Goal: Task Accomplishment & Management: Complete application form

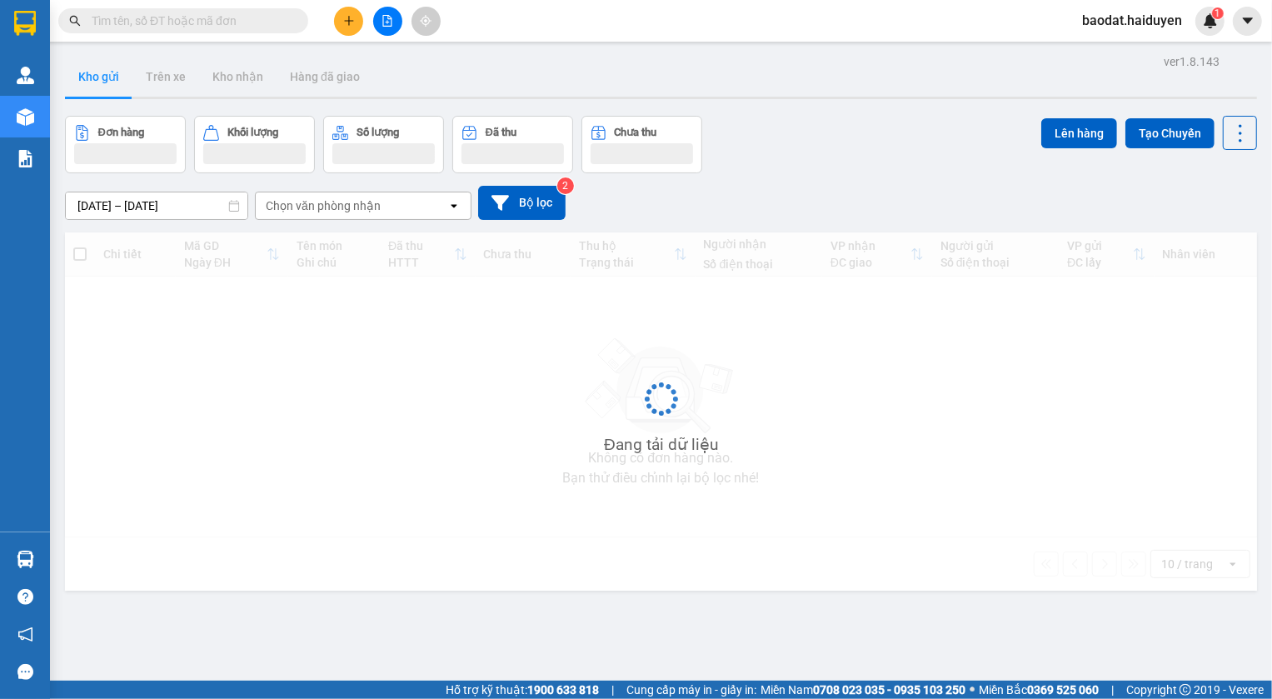
click at [152, 17] on input "text" at bounding box center [190, 21] width 197 height 18
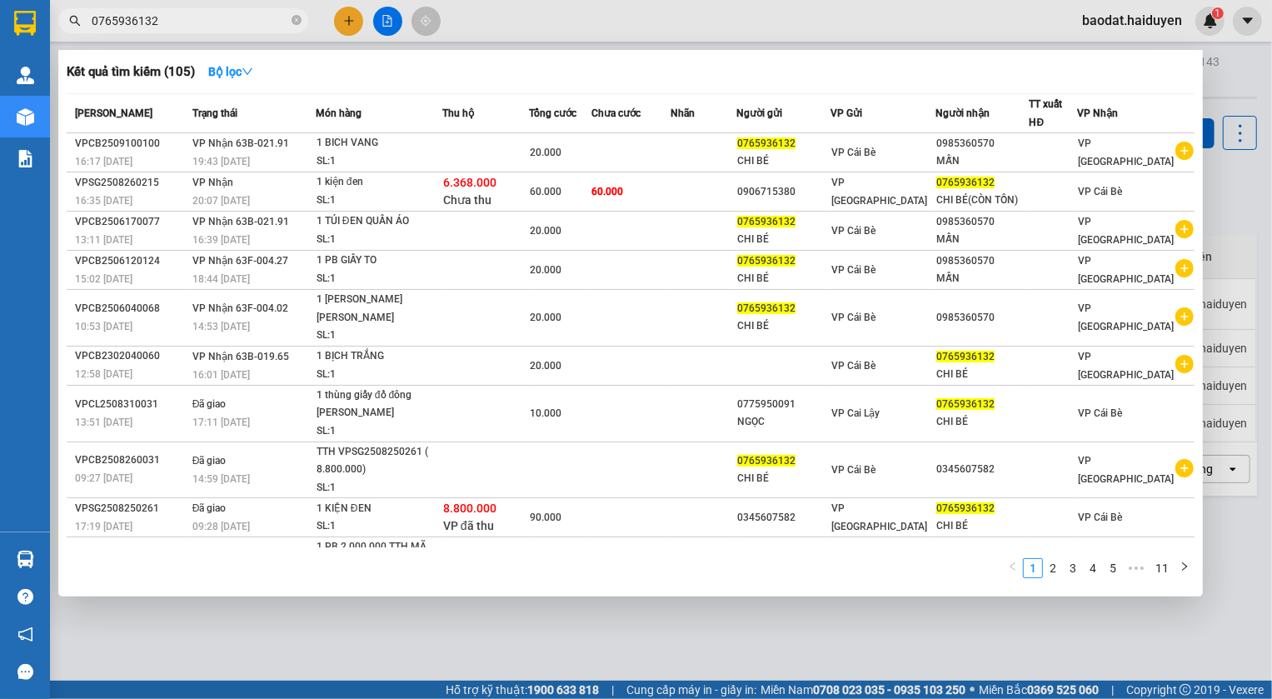
type input "0765936132"
click at [356, 21] on div at bounding box center [636, 349] width 1272 height 699
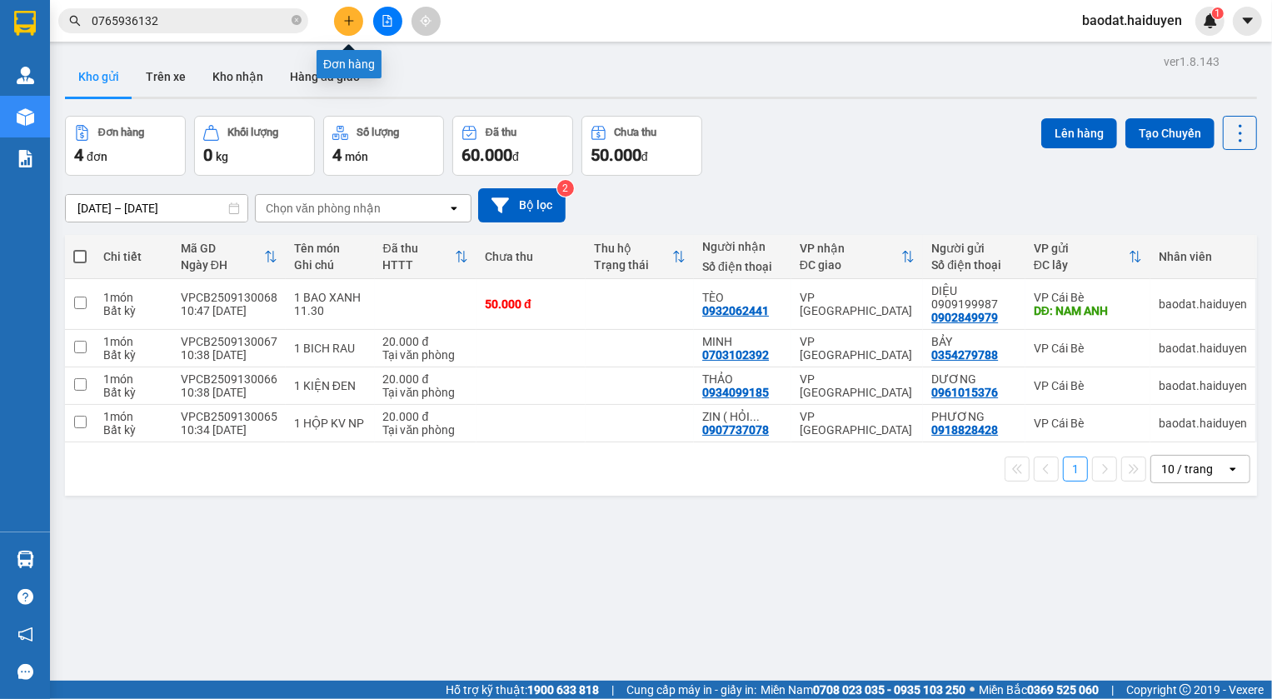
click at [350, 27] on button at bounding box center [348, 21] width 29 height 29
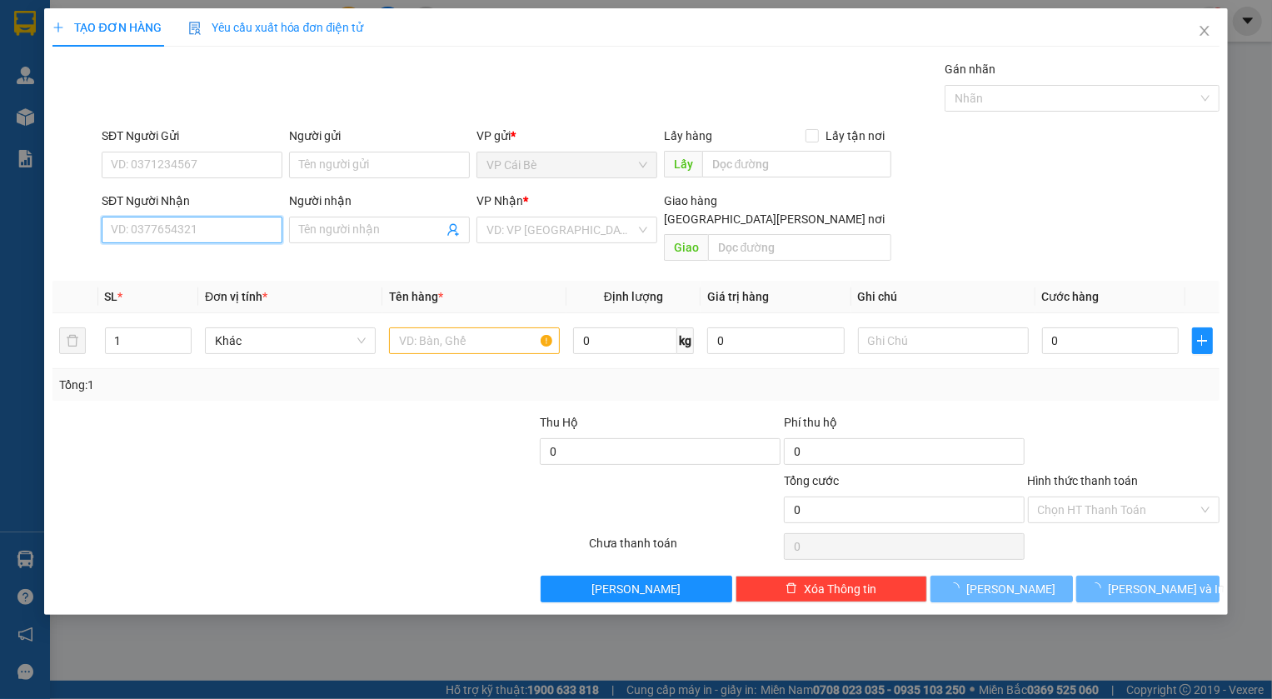
click at [153, 227] on input "SĐT Người Nhận" at bounding box center [192, 230] width 181 height 27
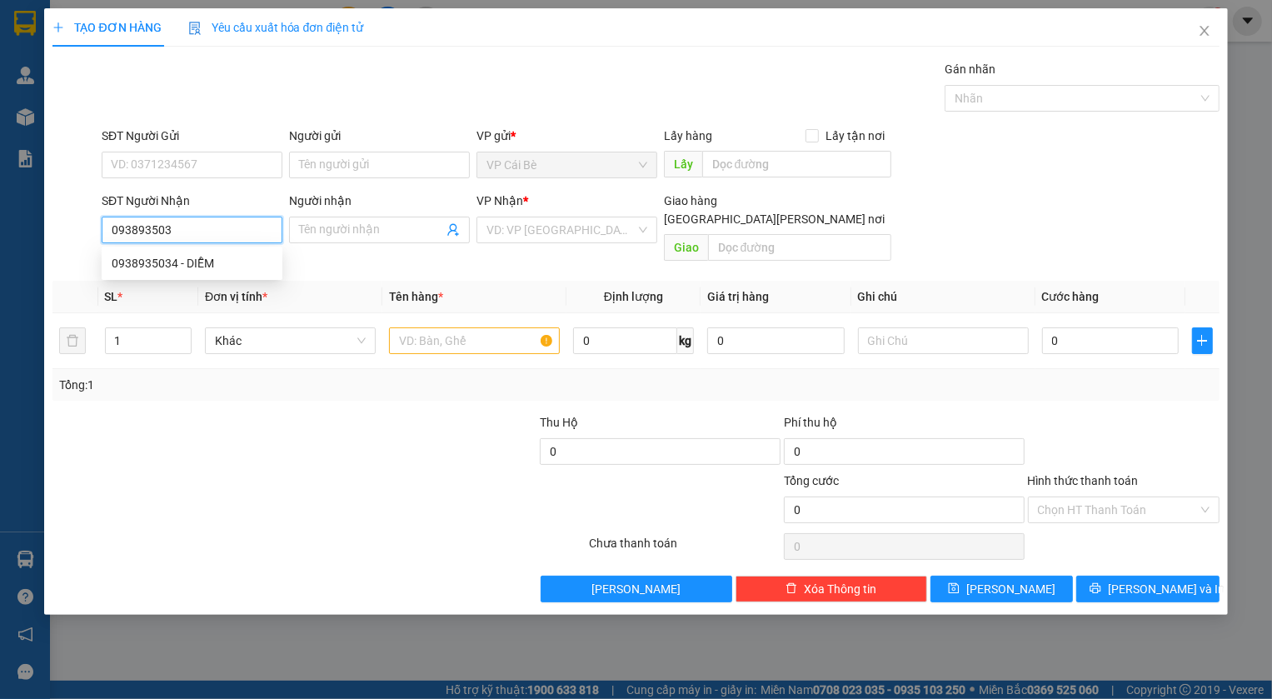
type input "0938935034"
click at [155, 272] on div "0938935034 - DIỄM" at bounding box center [192, 263] width 161 height 18
type input "DIỄM"
type input "600.000"
type input "30.000"
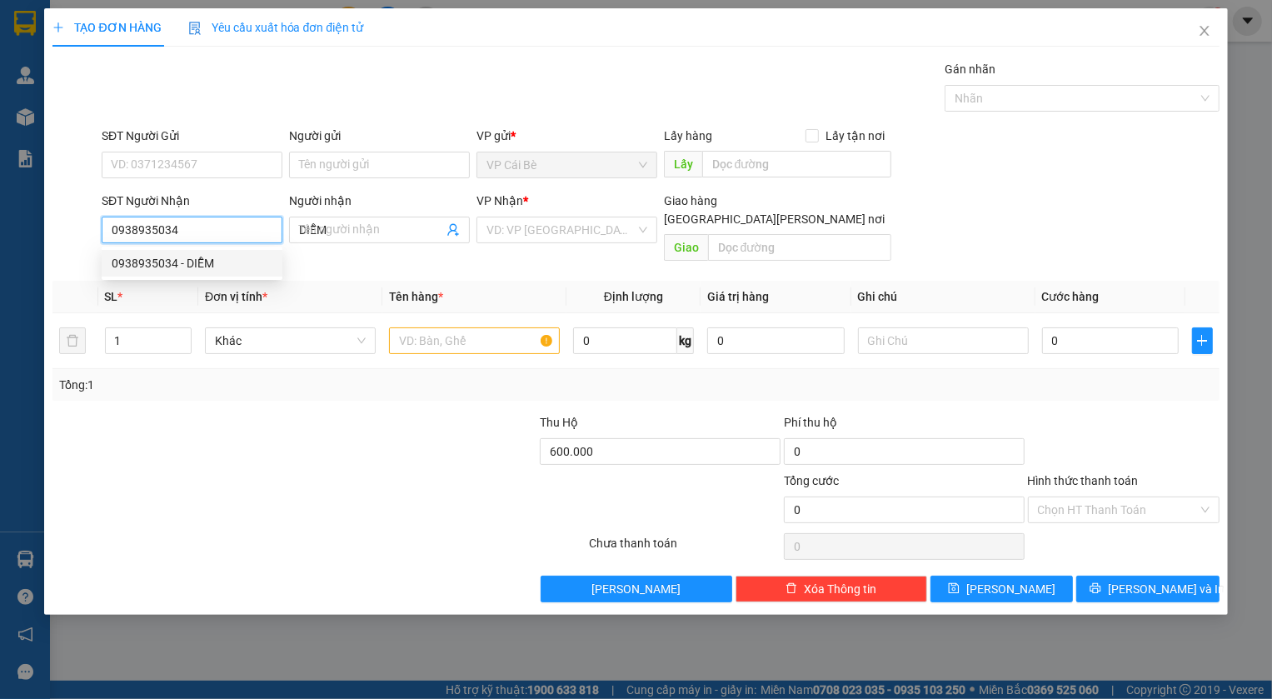
type input "30.000"
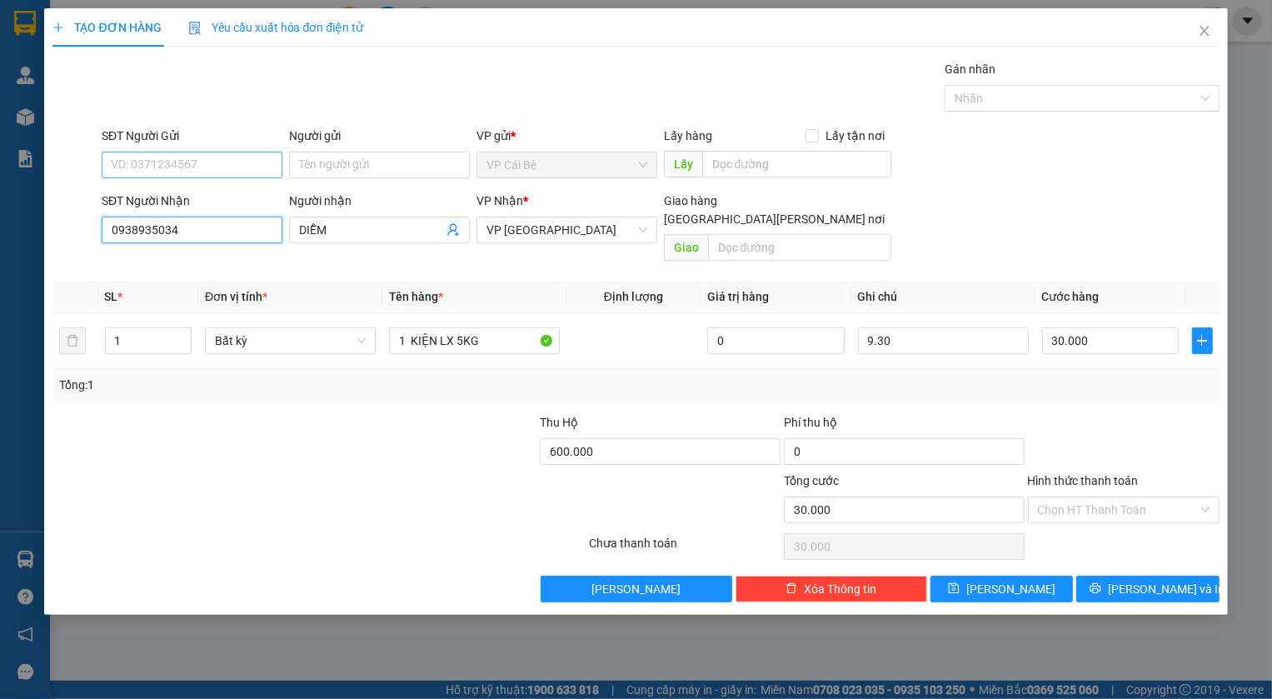
type input "0938935034"
click at [186, 160] on input "SĐT Người Gửi" at bounding box center [192, 165] width 181 height 27
click at [182, 197] on div "0911418287 - LX NHƯ Ý" at bounding box center [192, 198] width 161 height 18
type input "0911418287"
type input "LX NHƯ Ý"
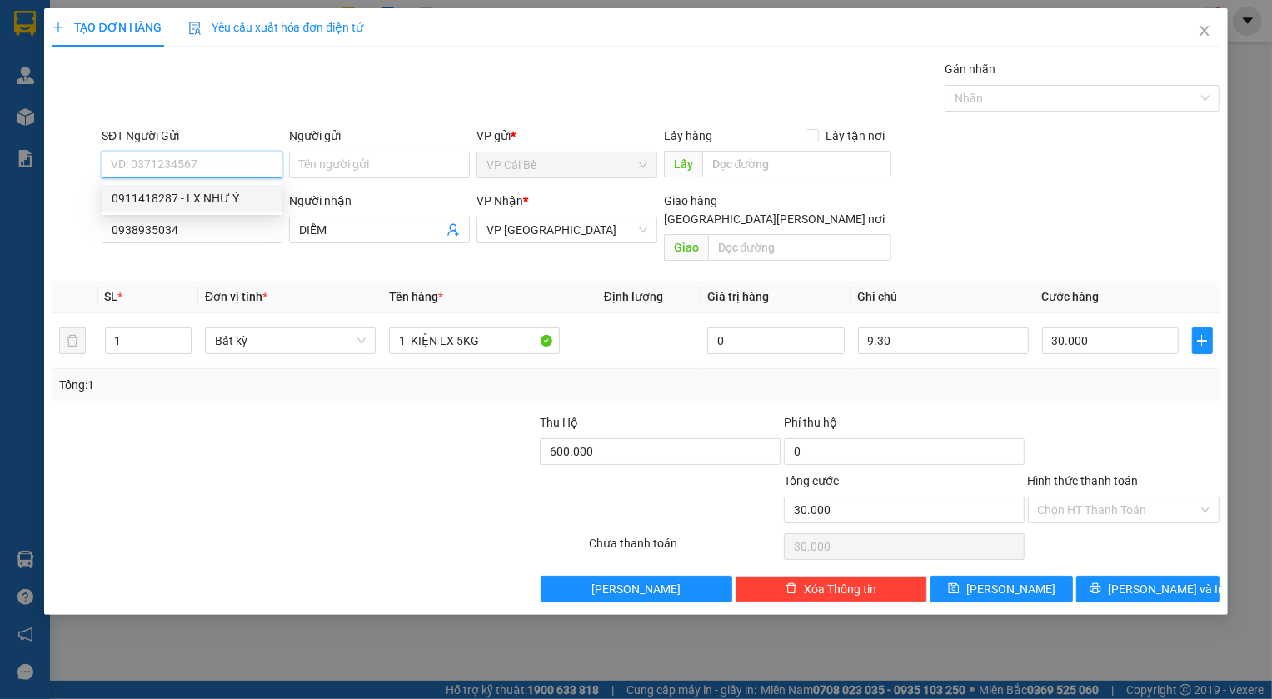
type input "LX NHƯ Ý"
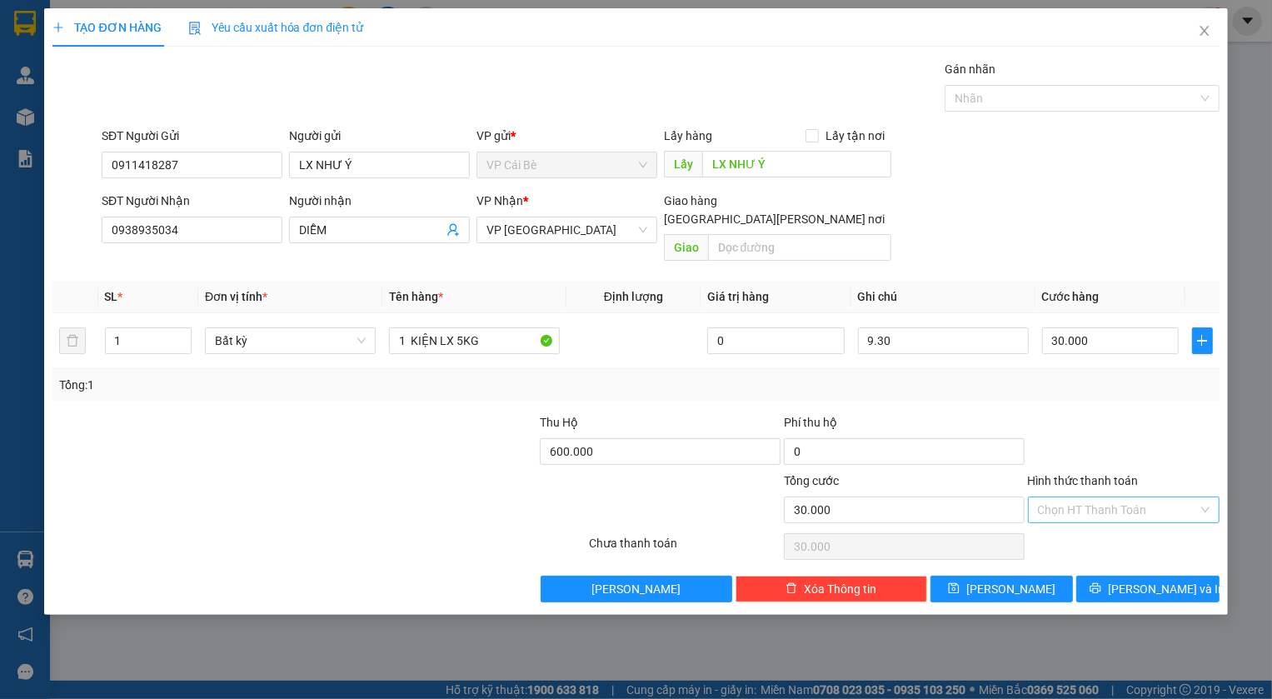
click at [1076, 497] on input "Hình thức thanh toán" at bounding box center [1118, 509] width 160 height 25
click at [1092, 519] on div "Tại văn phòng" at bounding box center [1124, 524] width 172 height 18
type input "0"
click at [1021, 576] on button "[PERSON_NAME]" at bounding box center [1002, 589] width 143 height 27
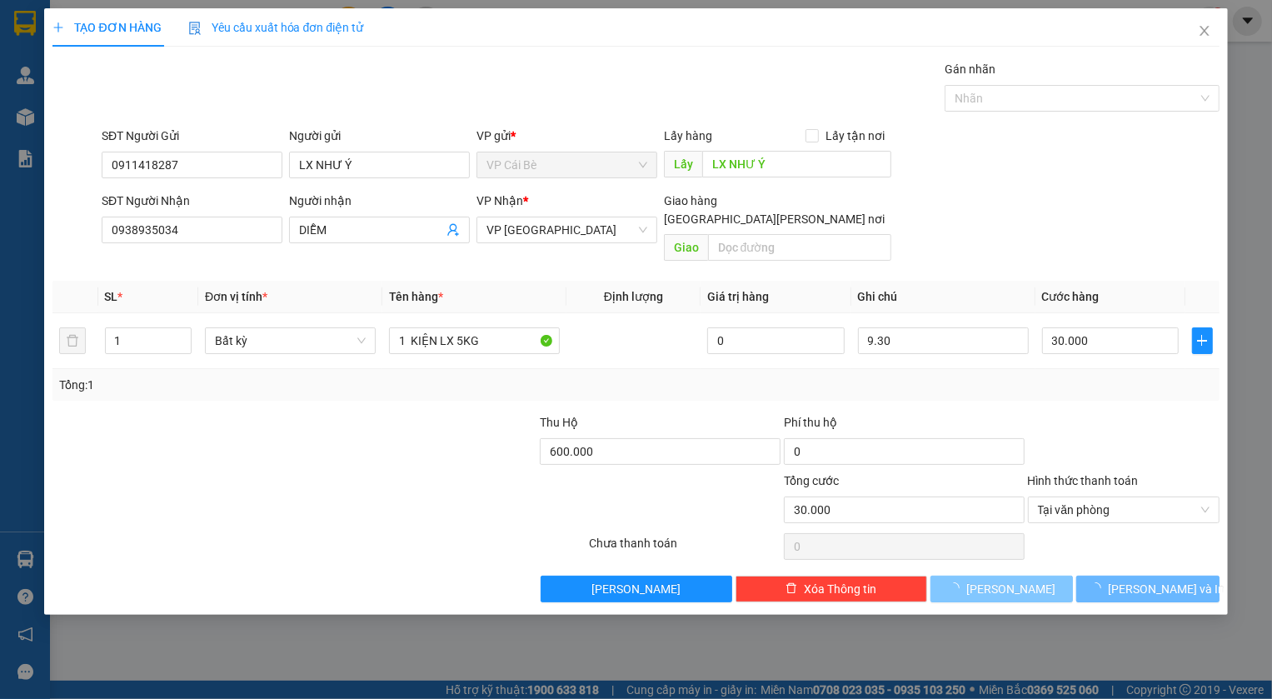
type input "0"
